Goal: Task Accomplishment & Management: Use online tool/utility

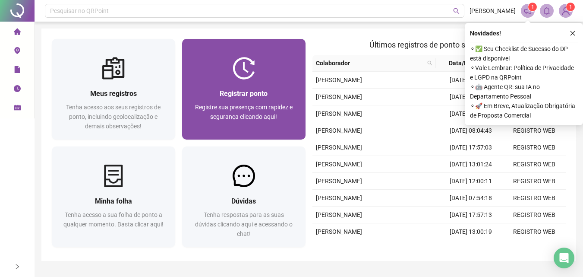
click at [237, 61] on img at bounding box center [244, 68] width 22 height 22
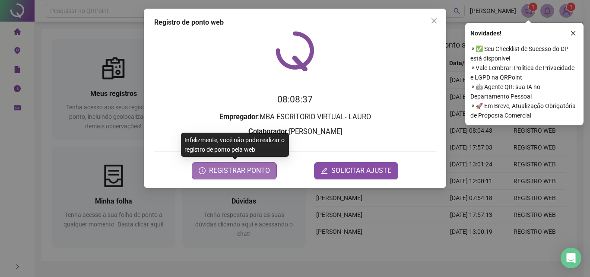
click at [261, 168] on span "REGISTRAR PONTO" at bounding box center [239, 170] width 61 height 10
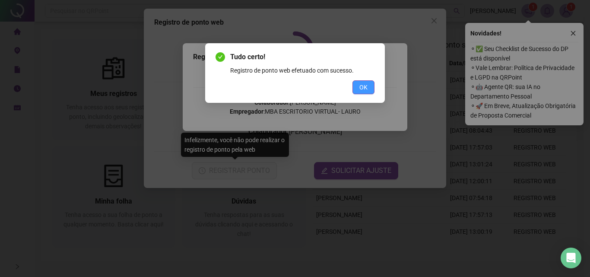
click at [357, 89] on button "OK" at bounding box center [363, 87] width 22 height 14
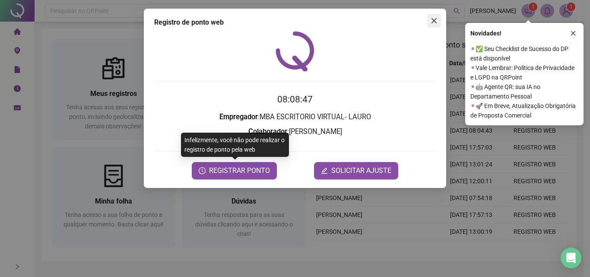
click at [434, 19] on icon "close" at bounding box center [433, 20] width 7 height 7
